Goal: Information Seeking & Learning: Learn about a topic

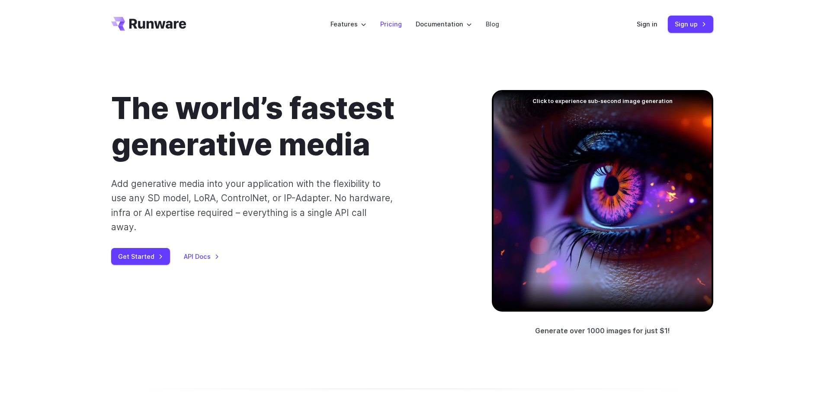
click at [396, 27] on link "Pricing" at bounding box center [391, 24] width 22 height 10
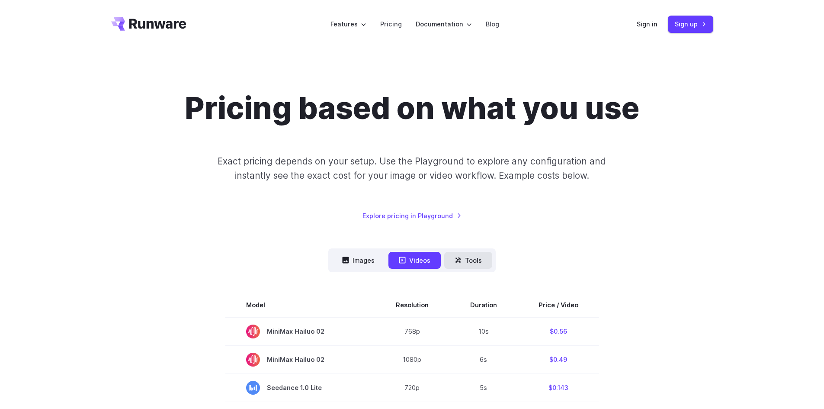
click at [471, 261] on button "Tools" at bounding box center [468, 260] width 48 height 17
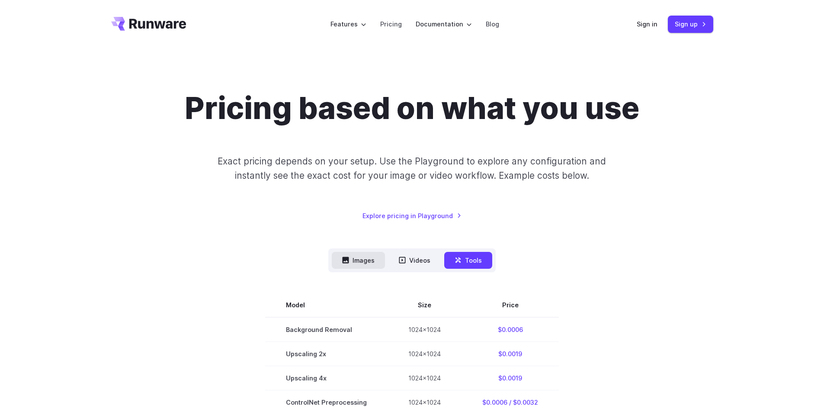
click at [359, 260] on button "Images" at bounding box center [358, 260] width 53 height 17
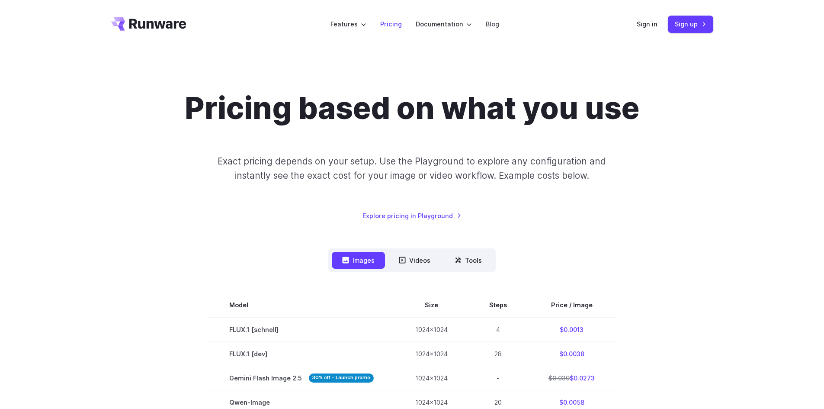
click at [392, 26] on link "Pricing" at bounding box center [391, 24] width 22 height 10
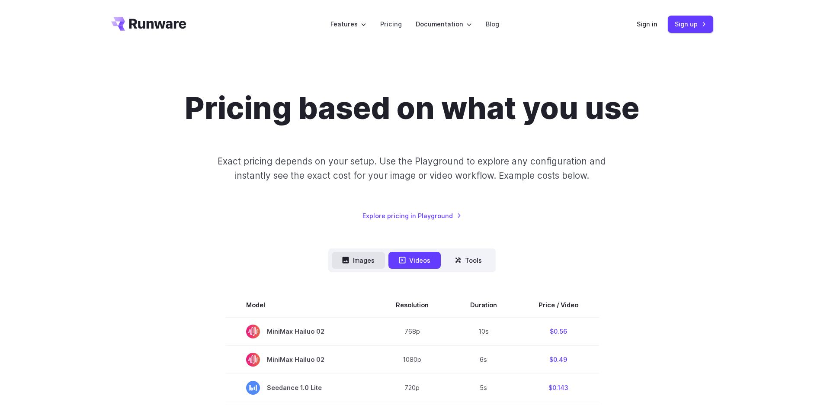
click at [360, 262] on button "Images" at bounding box center [358, 260] width 53 height 17
